Goal: Navigation & Orientation: Find specific page/section

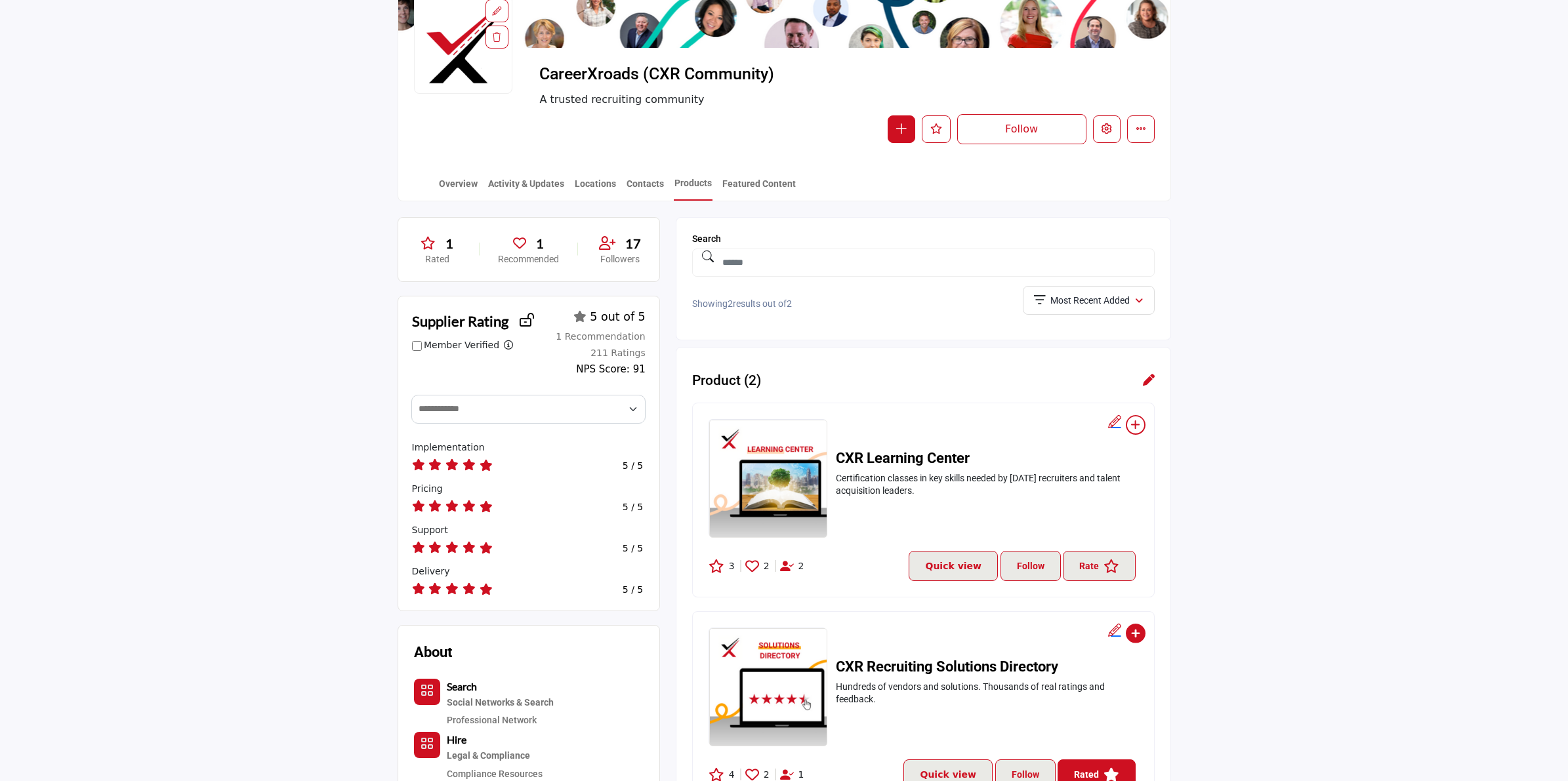
scroll to position [164, 0]
click at [766, 182] on link "Featured Content" at bounding box center [759, 189] width 74 height 23
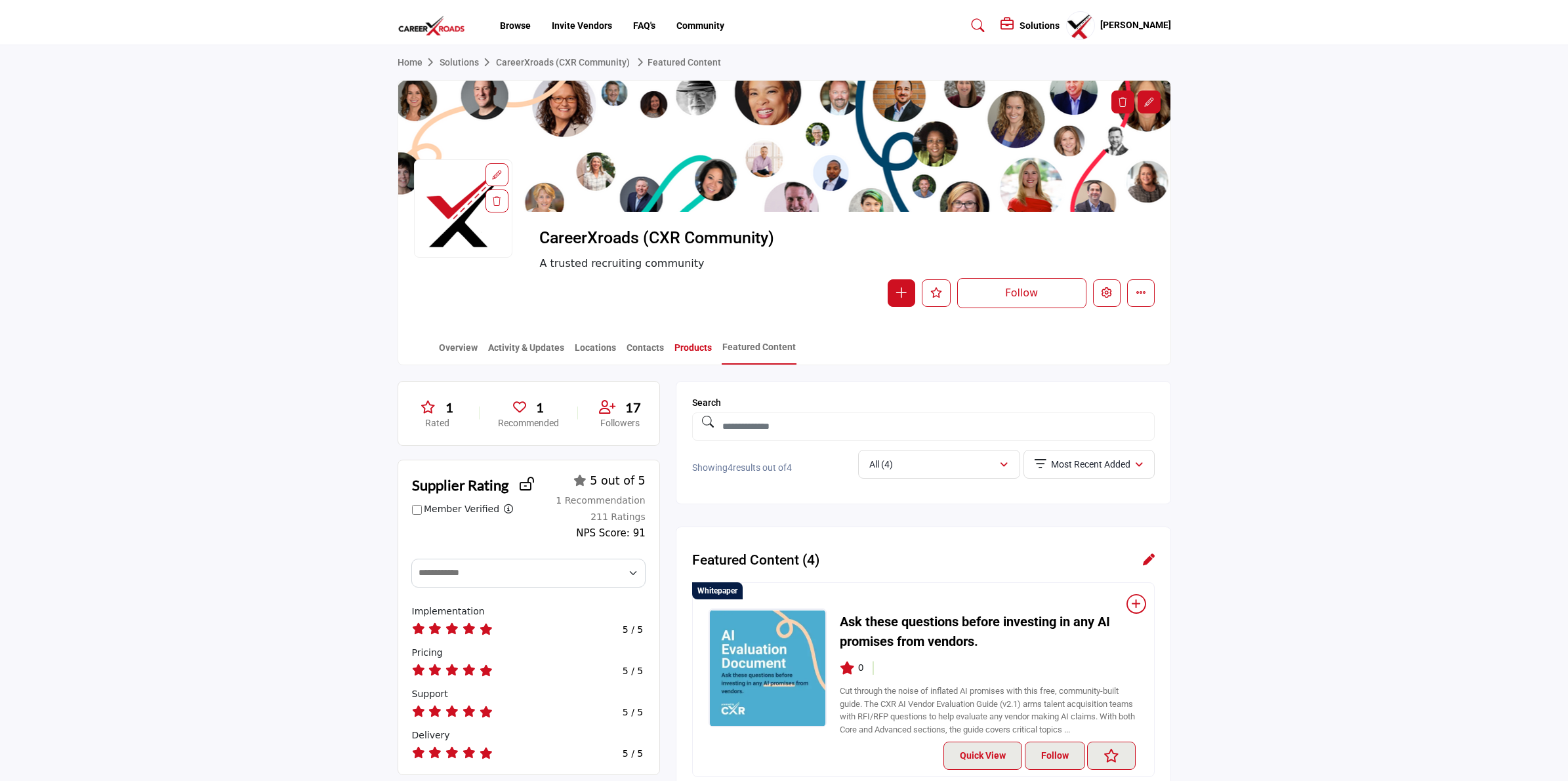
click at [696, 351] on link "Products" at bounding box center [692, 352] width 39 height 23
